Goal: Information Seeking & Learning: Learn about a topic

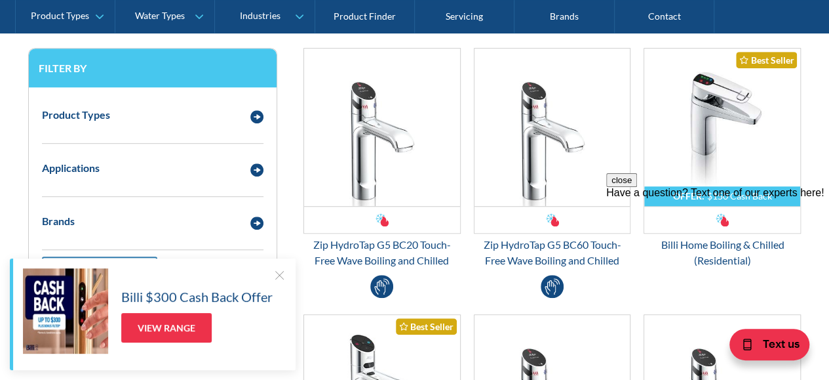
scroll to position [350, 0]
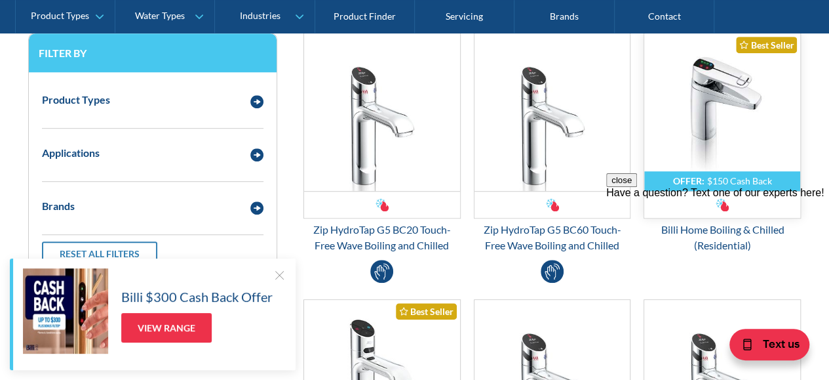
click at [740, 136] on img "Email Form 3" at bounding box center [722, 111] width 156 height 157
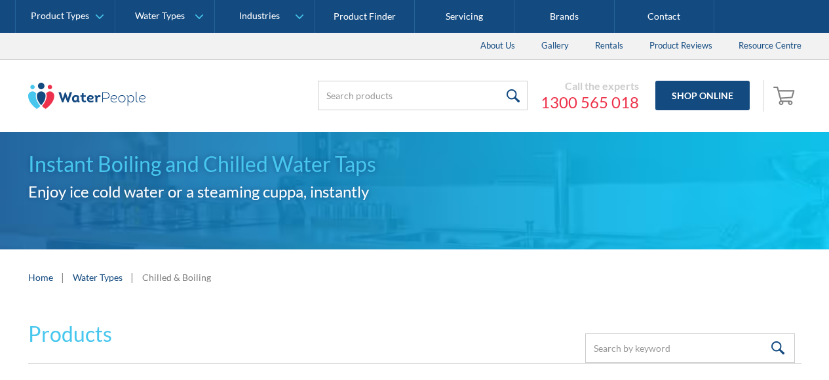
scroll to position [350, 0]
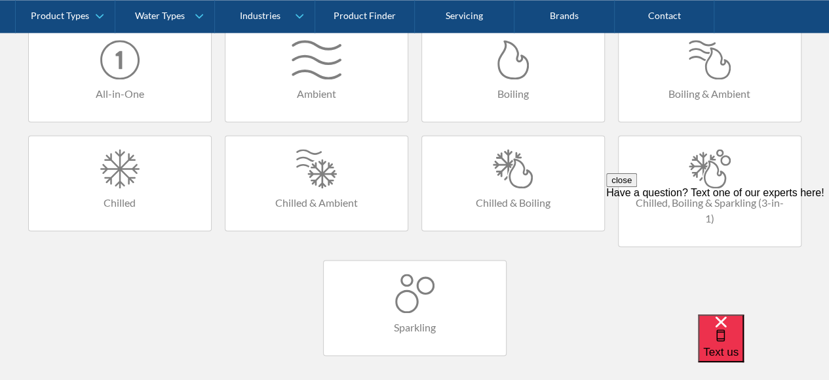
scroll to position [885, 0]
click at [513, 188] on div at bounding box center [513, 168] width 156 height 39
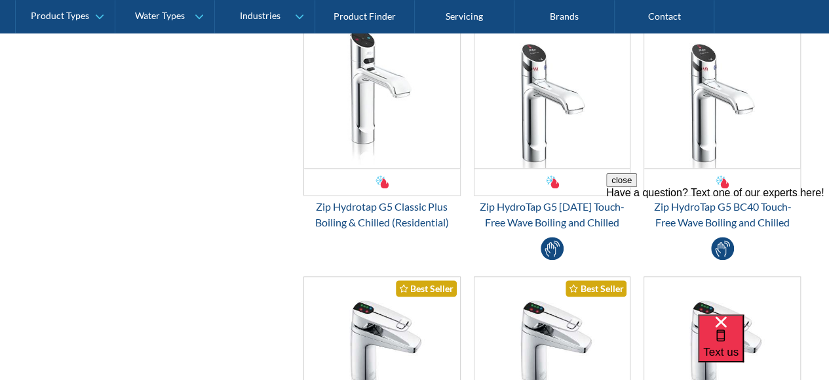
scroll to position [641, 0]
